Goal: Information Seeking & Learning: Learn about a topic

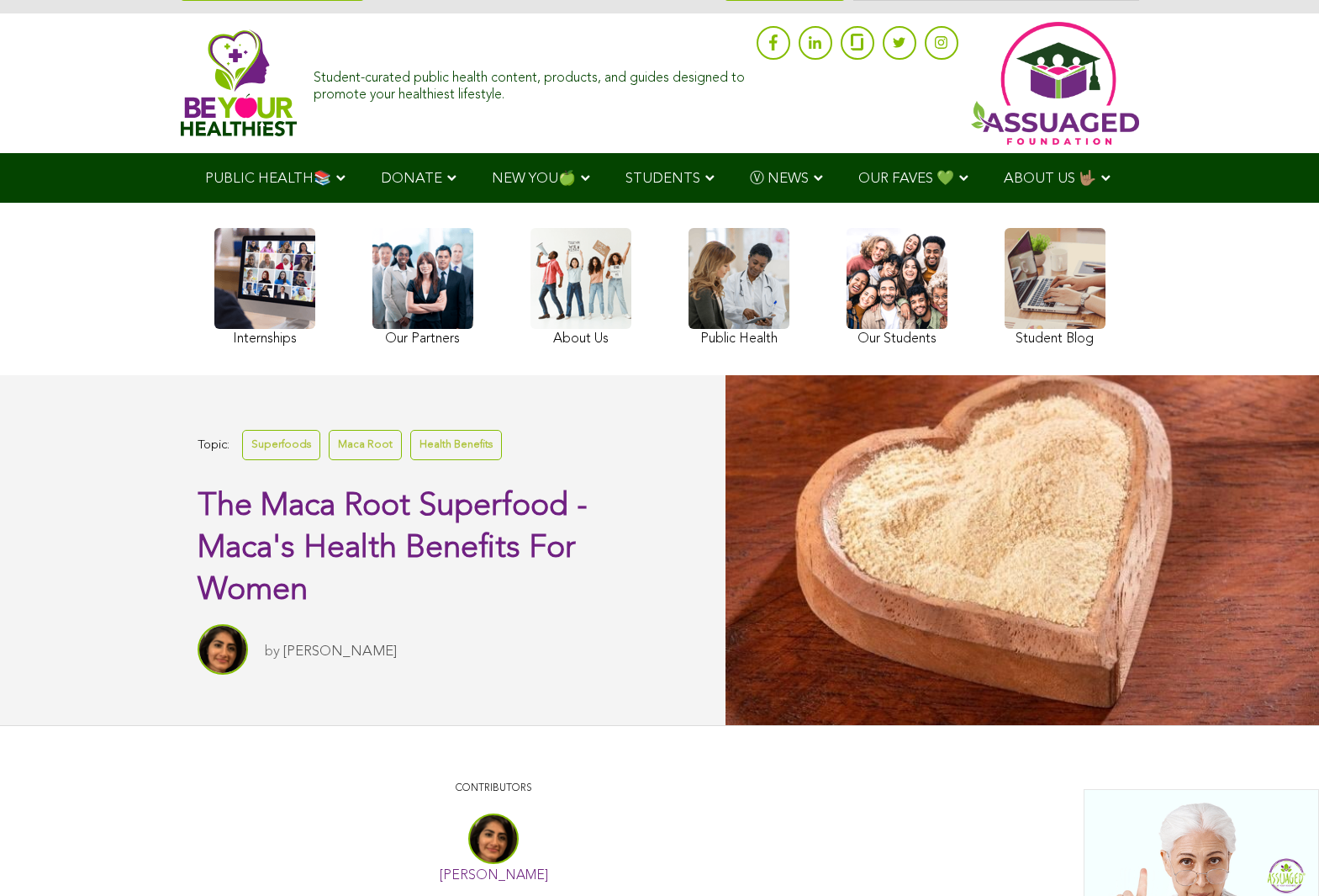
scroll to position [55, 0]
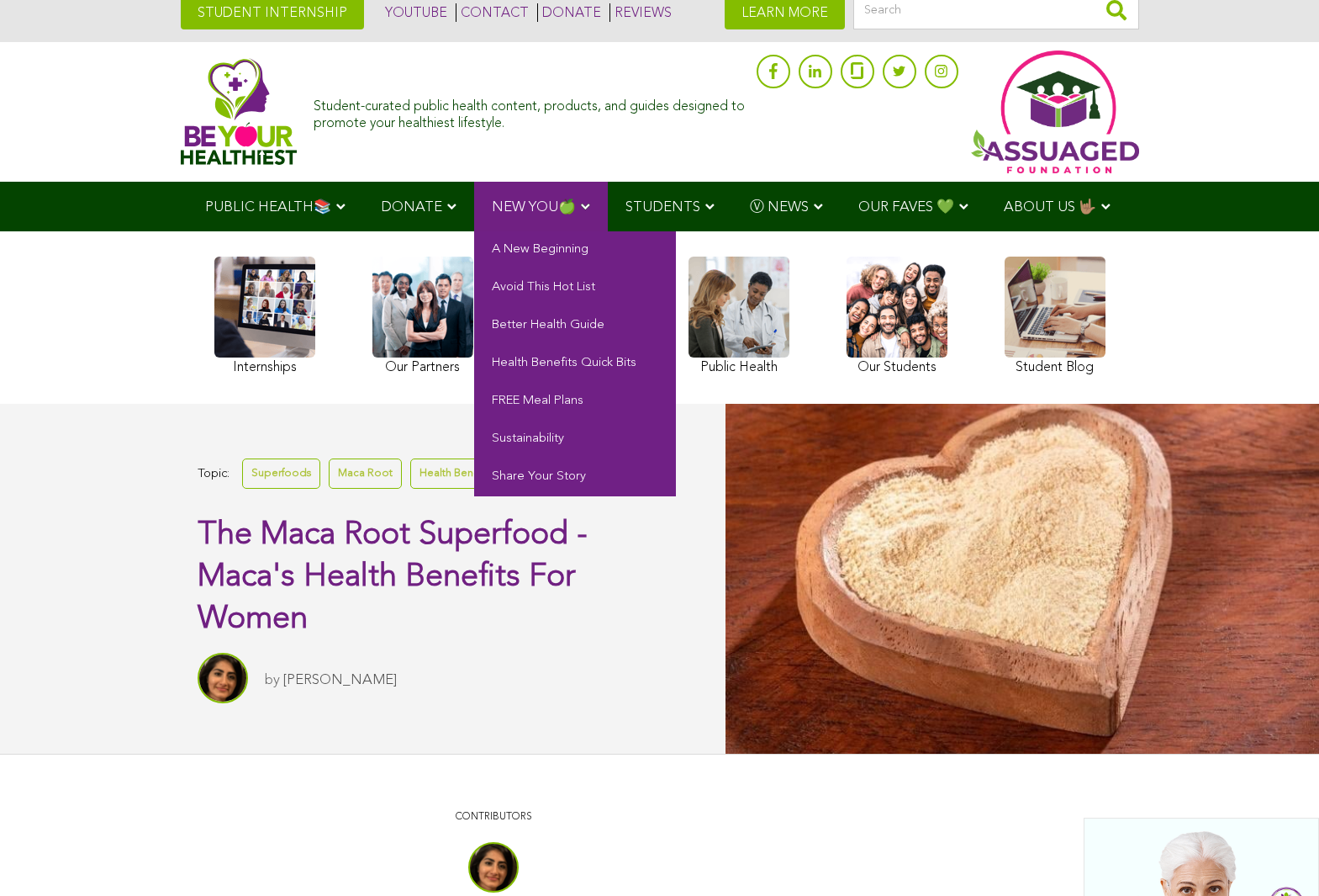
click at [539, 205] on span "NEW YOU🍏" at bounding box center [534, 207] width 84 height 15
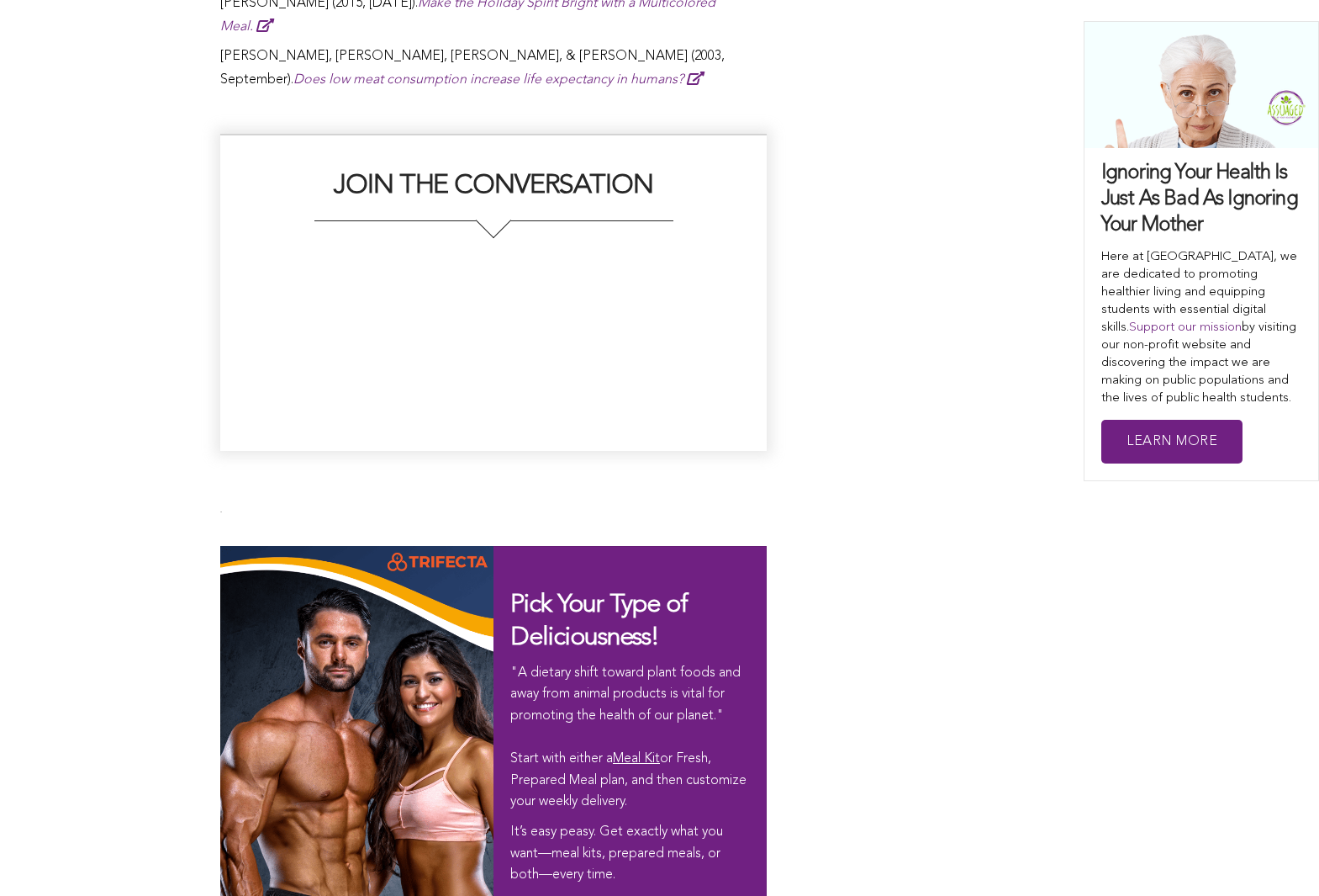
scroll to position [12296, 0]
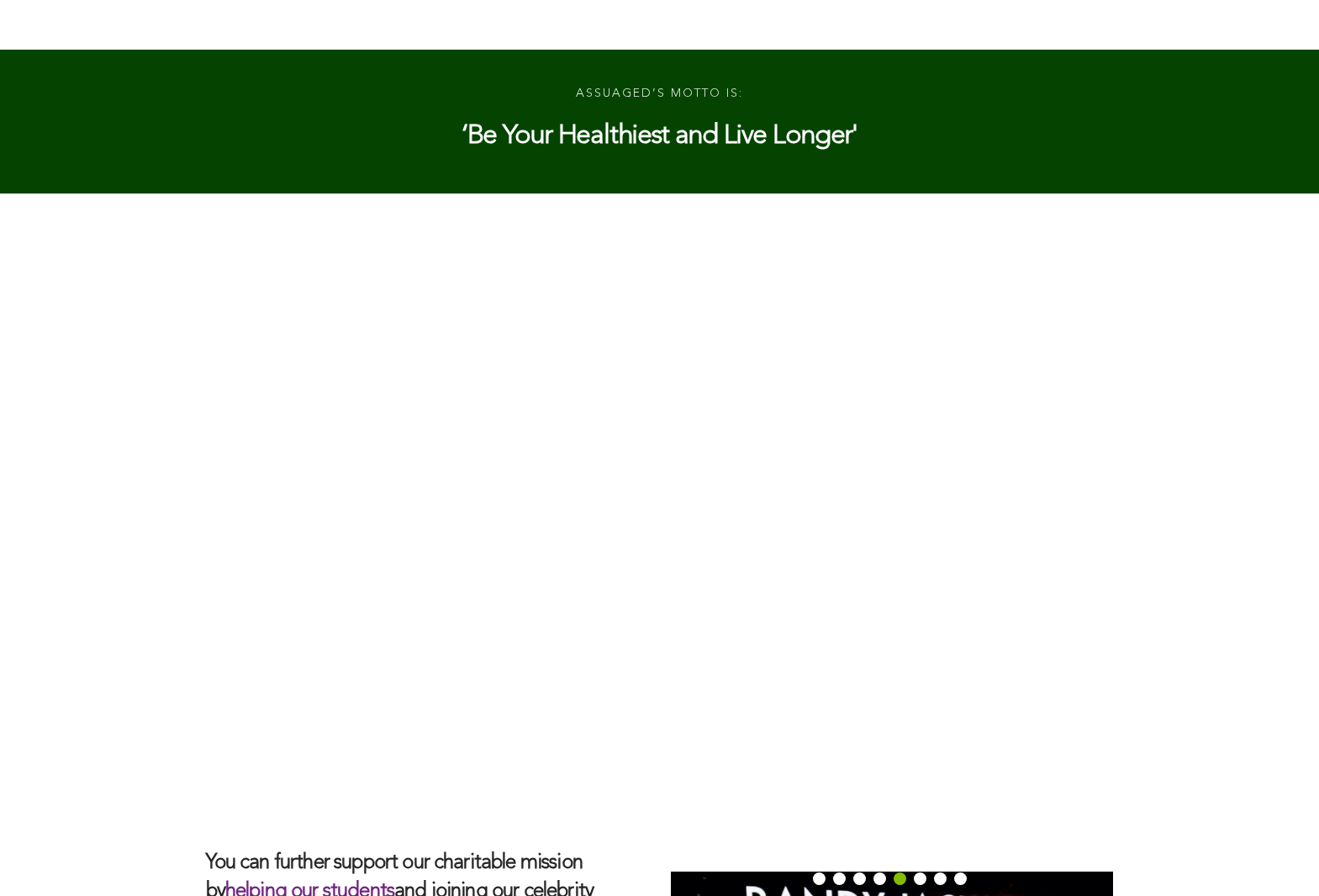
scroll to position [4331, 0]
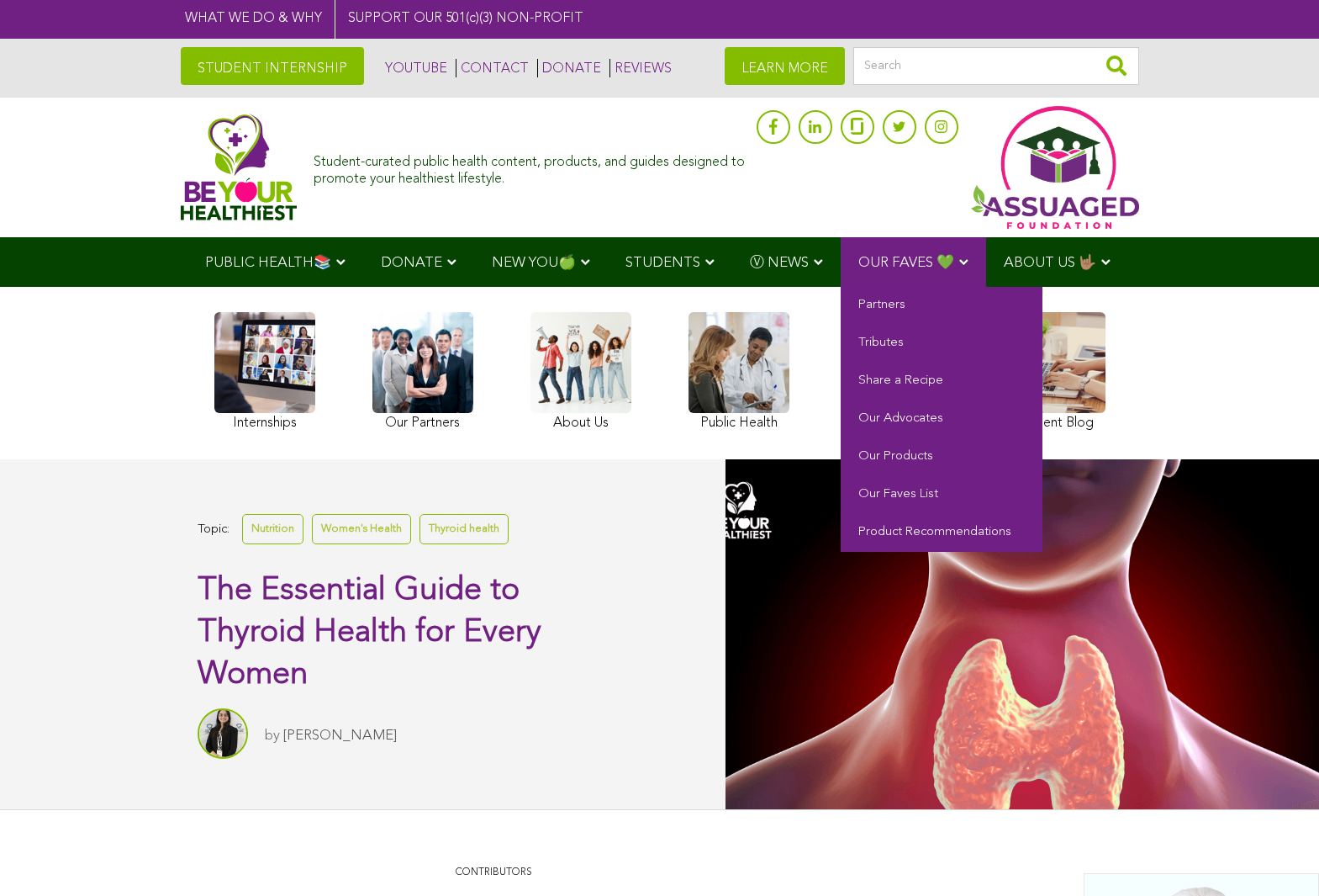
click at [910, 261] on span "OUR FAVES 💚" at bounding box center [907, 262] width 96 height 15
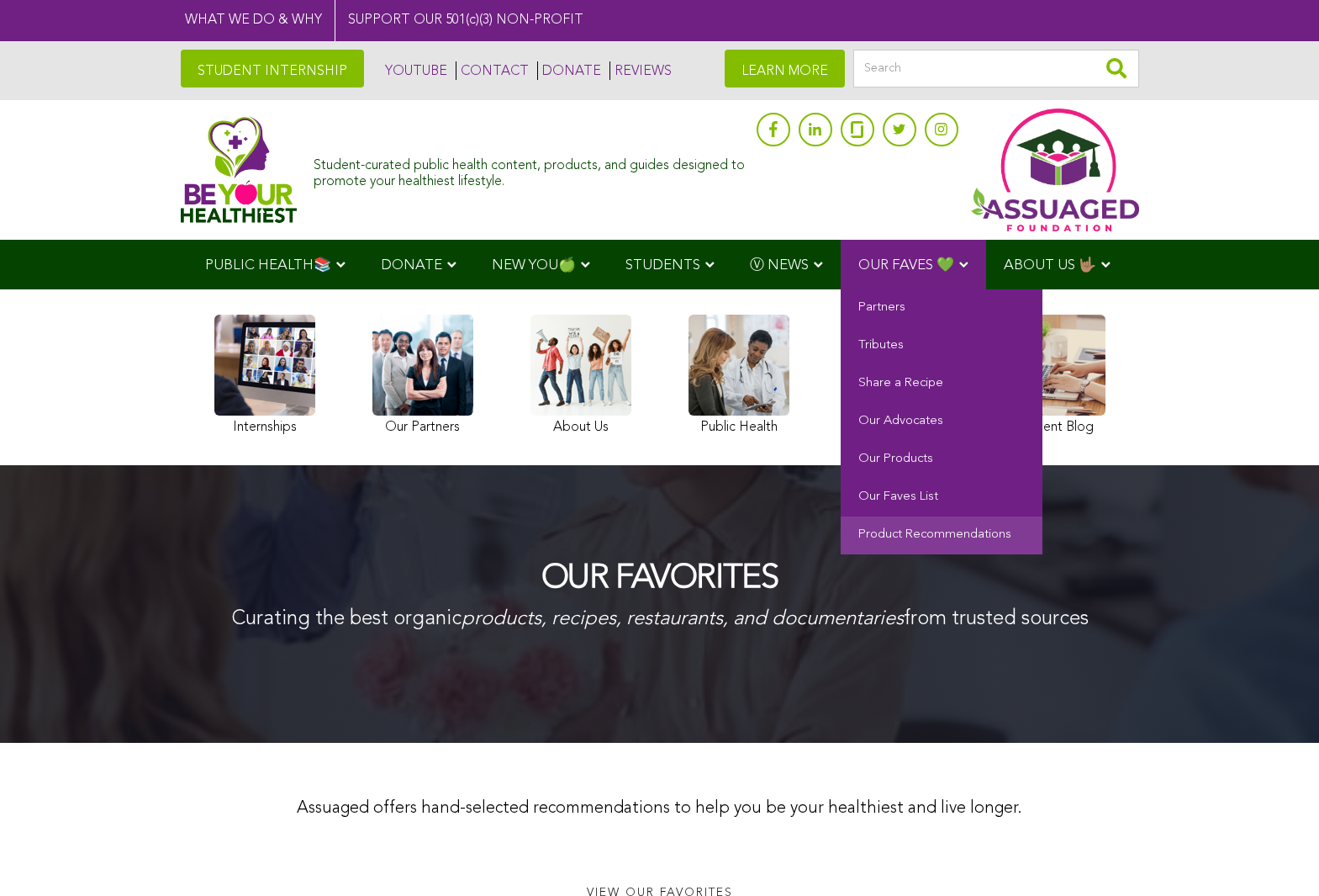
click at [938, 534] on link "Product Recommendations" at bounding box center [941, 535] width 202 height 38
